Goal: Task Accomplishment & Management: Use online tool/utility

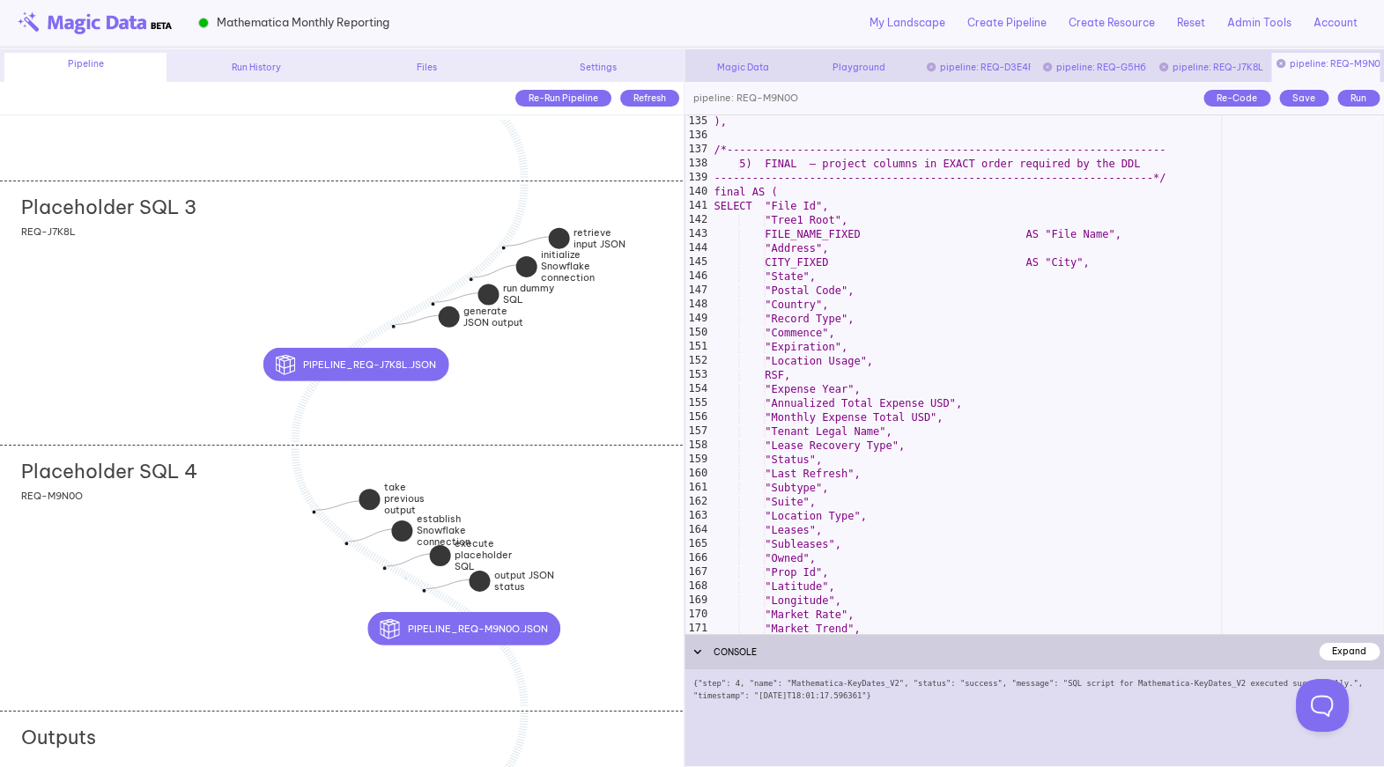
scroll to position [1931, 0]
click at [877, 426] on div "), /*--------------------------------------------------------------------- 5) F…" at bounding box center [1047, 388] width 673 height 547
click at [793, 315] on div "), /*--------------------------------------------------------------------- 5) F…" at bounding box center [1047, 388] width 673 height 547
click at [923, 321] on div "), /*--------------------------------------------------------------------- 5) F…" at bounding box center [1047, 388] width 673 height 547
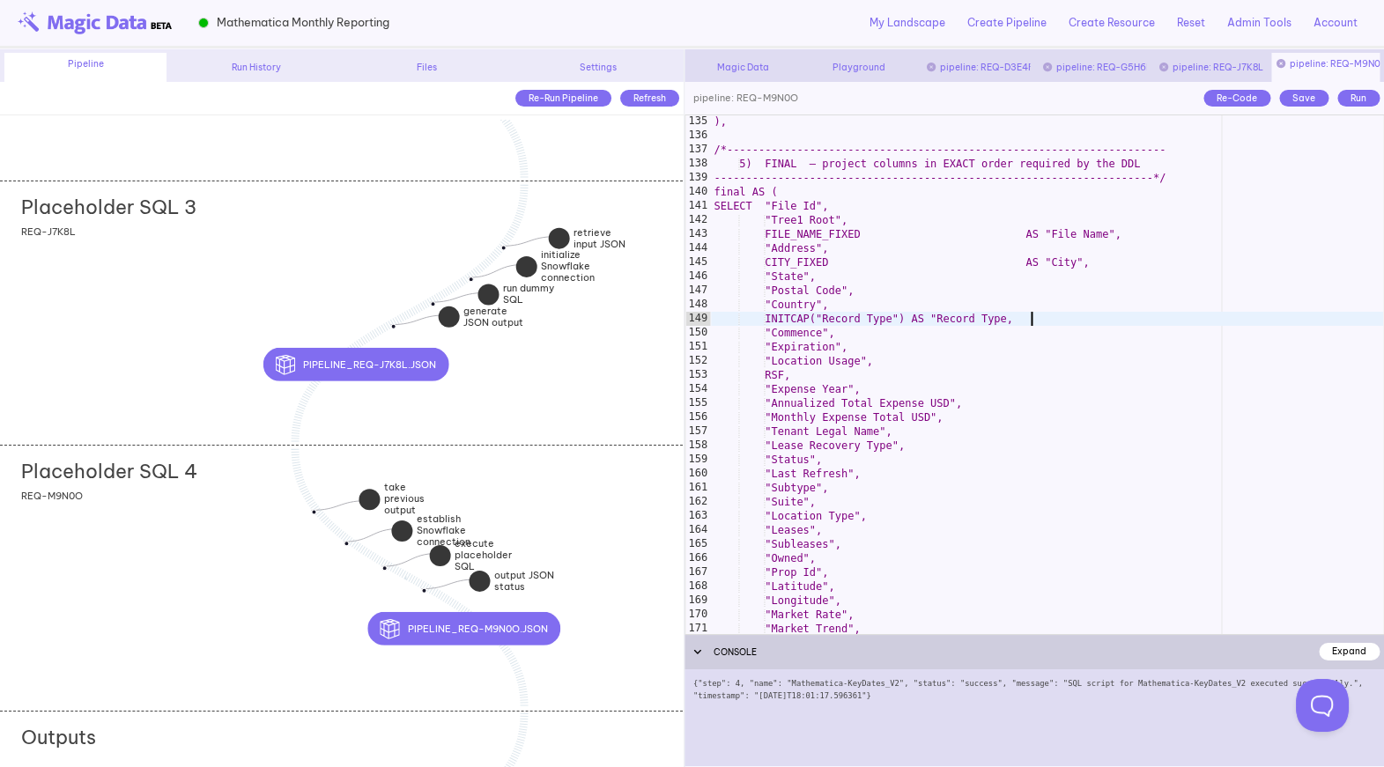
scroll to position [0, 26]
click at [1297, 97] on div "Save" at bounding box center [1303, 98] width 49 height 17
click at [1008, 314] on div "), /*--------------------------------------------------------------------- 5) F…" at bounding box center [1047, 388] width 673 height 547
click at [200, 404] on div "Placeholder SQL 3 add section adding new section REQ-J7K8L" at bounding box center [341, 313] width 683 height 264
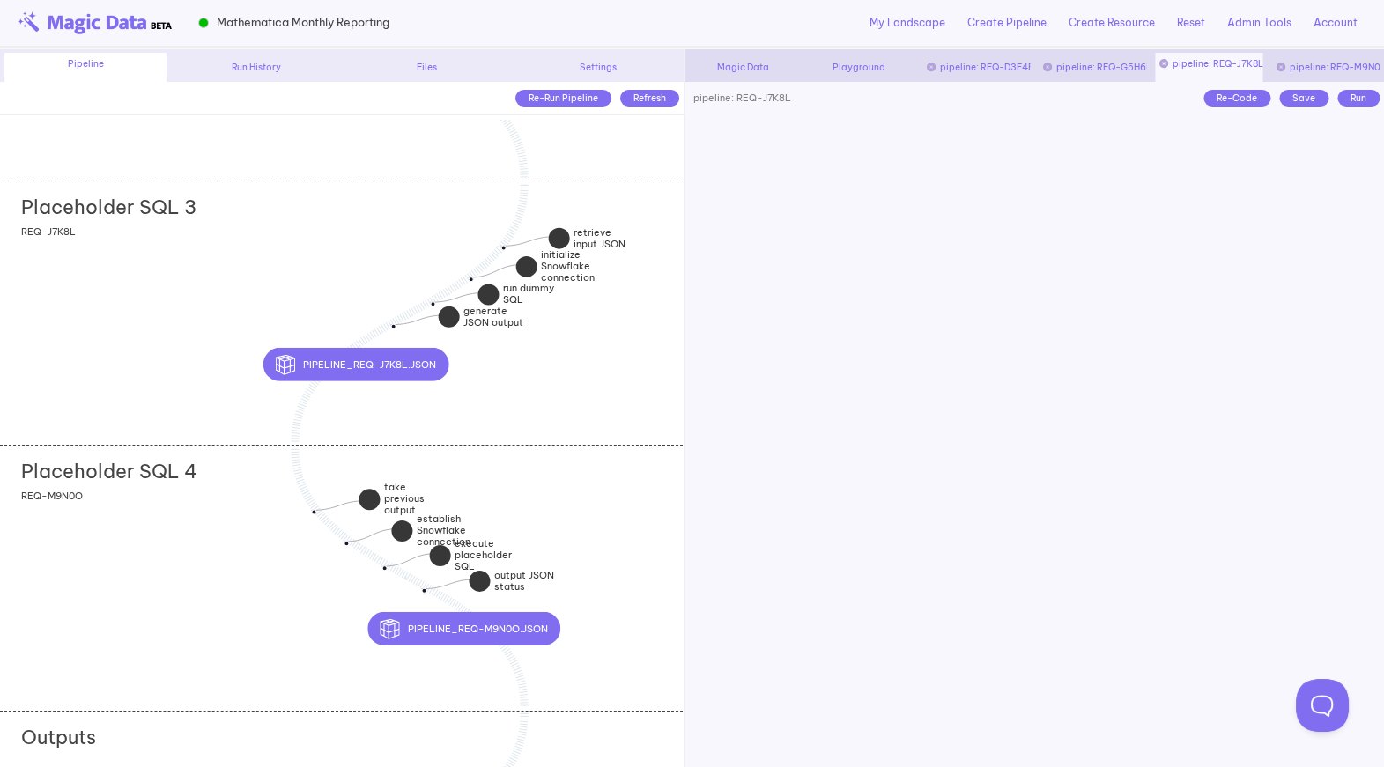
scroll to position [1917, 0]
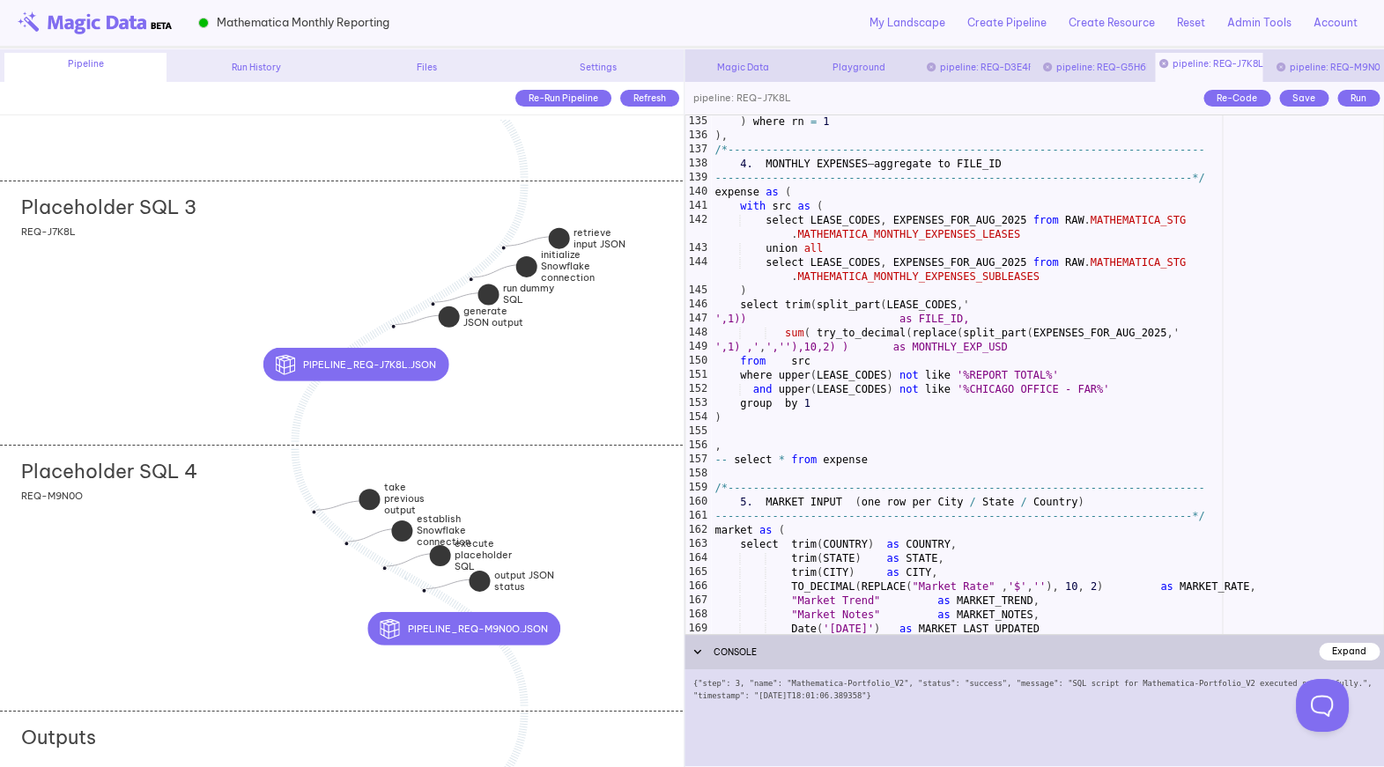
click at [867, 517] on div ") where rn = 1 ) , /*----------------------------------------------------------…" at bounding box center [1047, 388] width 672 height 547
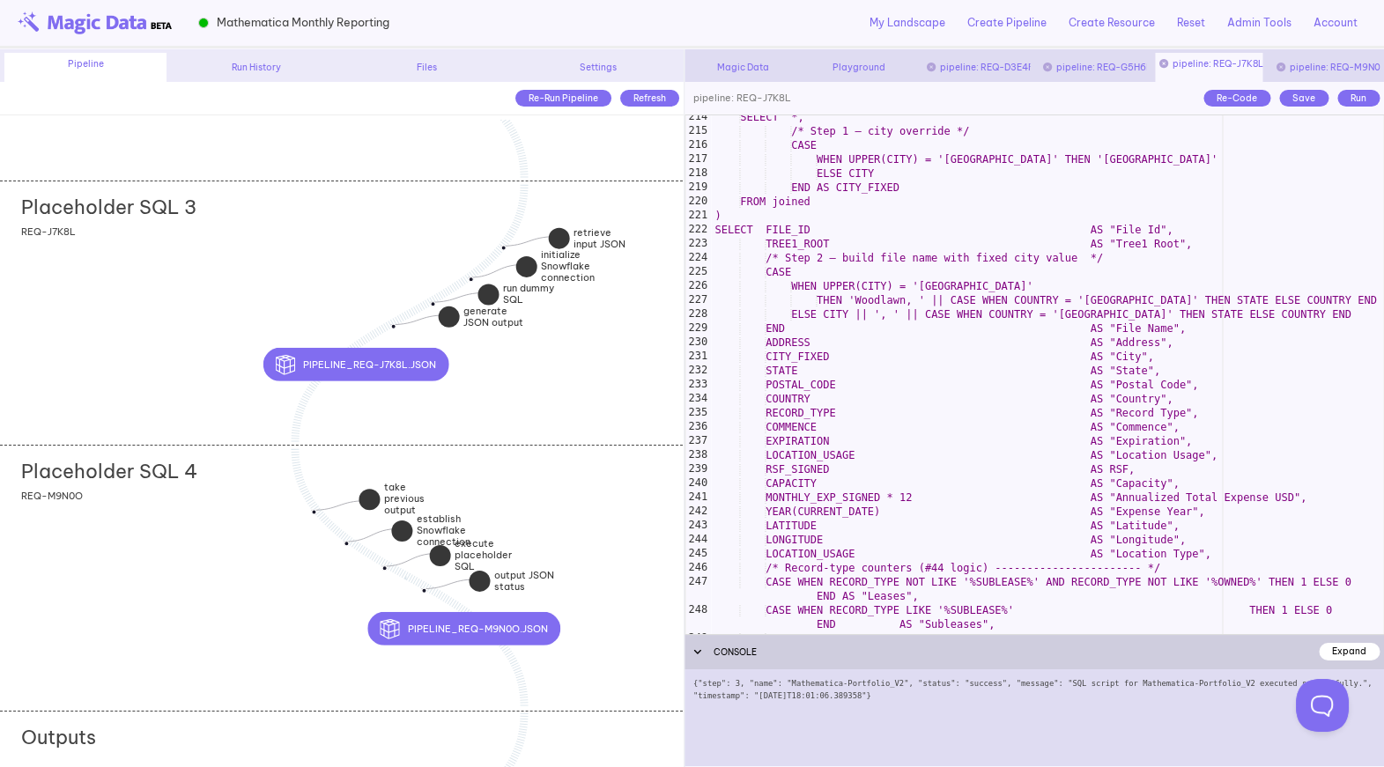
scroll to position [3107, 0]
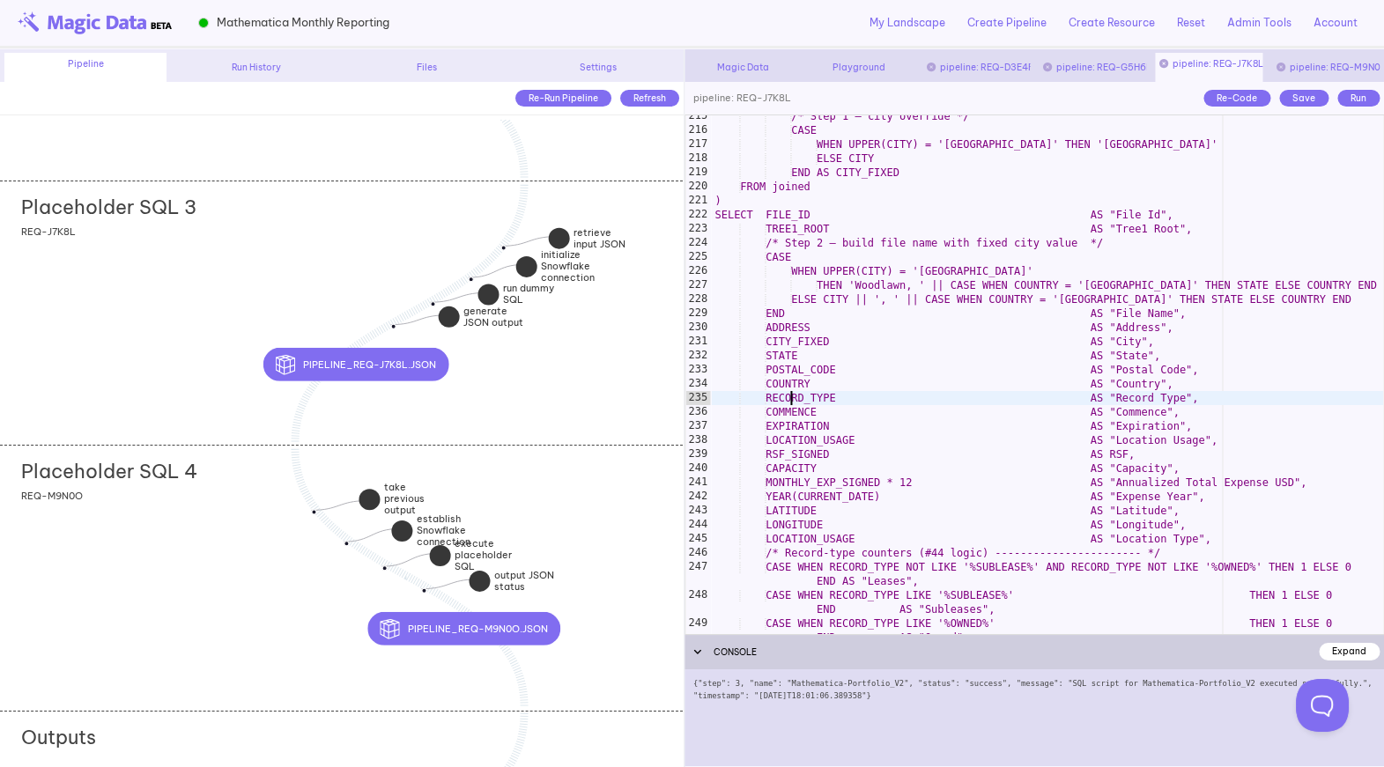
click at [790, 398] on div "/* Step 1 – city override */ CASE WHEN UPPER(CITY) = '[GEOGRAPHIC_DATA]' THEN '…" at bounding box center [1047, 389] width 672 height 561
click at [911, 396] on div "/* Step 1 – city override */ CASE WHEN UPPER(CITY) = '[GEOGRAPHIC_DATA]' THEN '…" at bounding box center [1047, 389] width 672 height 561
click at [1310, 106] on div "Save" at bounding box center [1303, 98] width 49 height 17
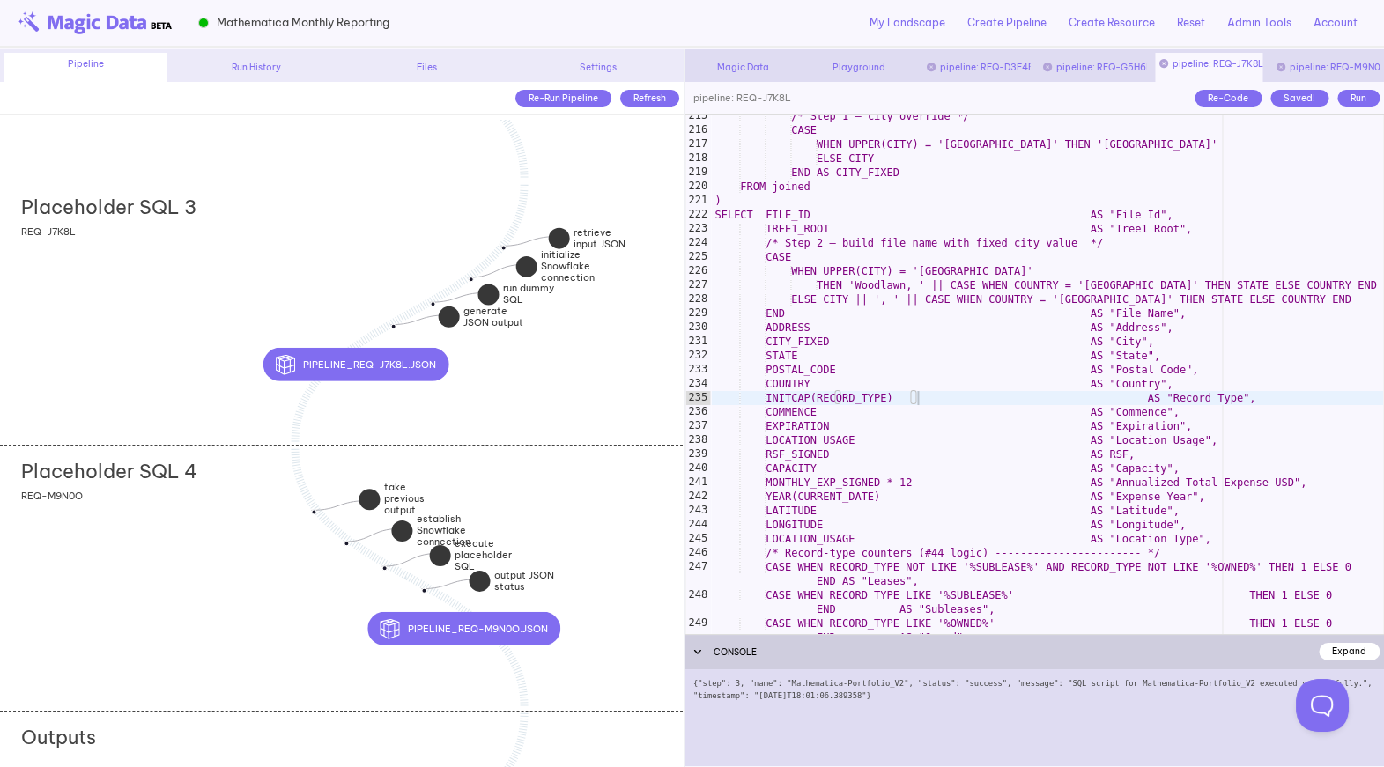
type textarea "**********"
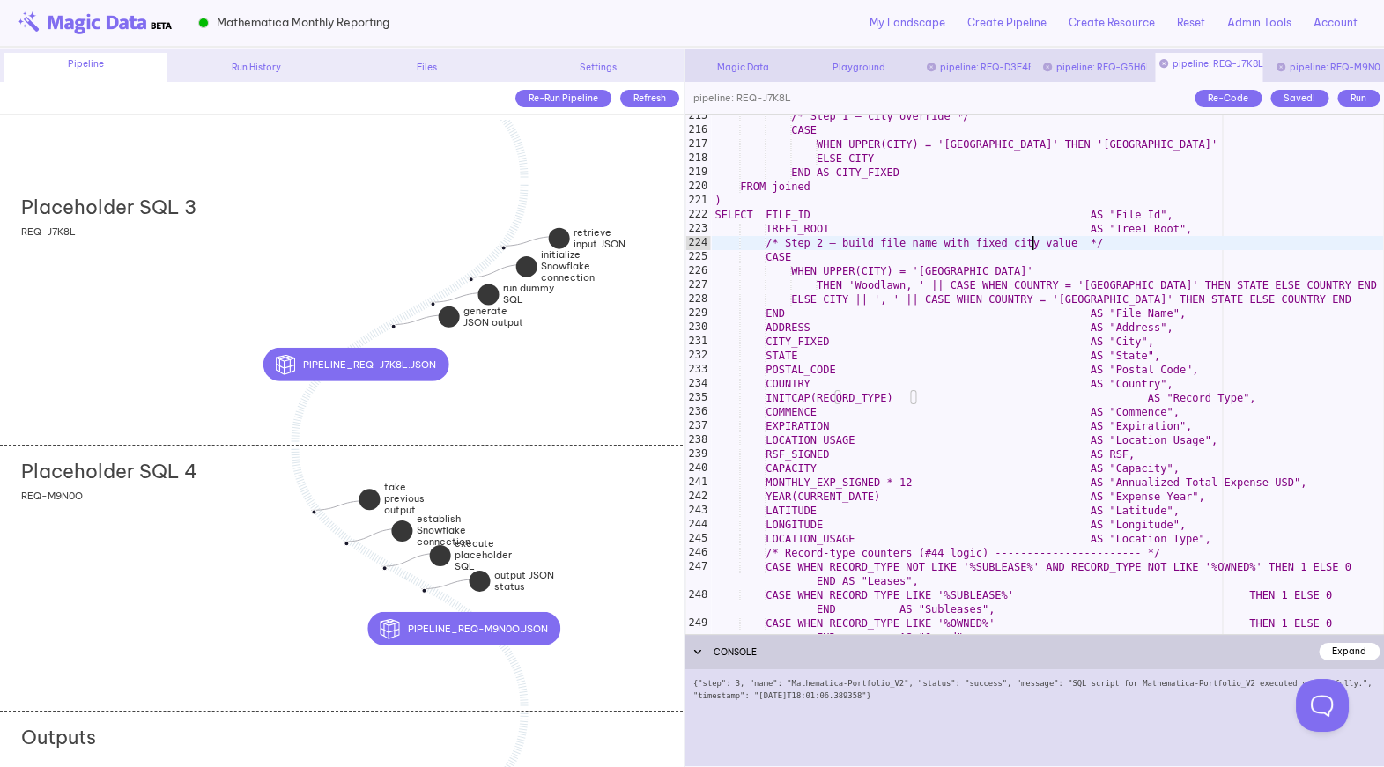
click at [1032, 245] on div "/* Step 1 – city override */ CASE WHEN UPPER(CITY) = '[GEOGRAPHIC_DATA]' THEN '…" at bounding box center [1047, 389] width 672 height 561
click at [884, 248] on div "/* Step 1 – city override */ CASE WHEN UPPER(CITY) = '[GEOGRAPHIC_DATA]' THEN '…" at bounding box center [1047, 389] width 672 height 561
